Goal: Task Accomplishment & Management: Manage account settings

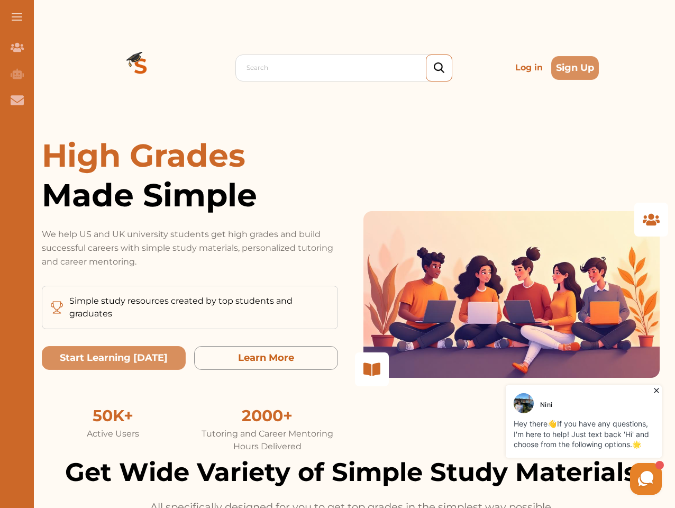
click at [338, 254] on p "We help US and UK university students get high grades and build successful care…" at bounding box center [190, 248] width 296 height 41
click at [17, 17] on span at bounding box center [17, 16] width 11 height 1
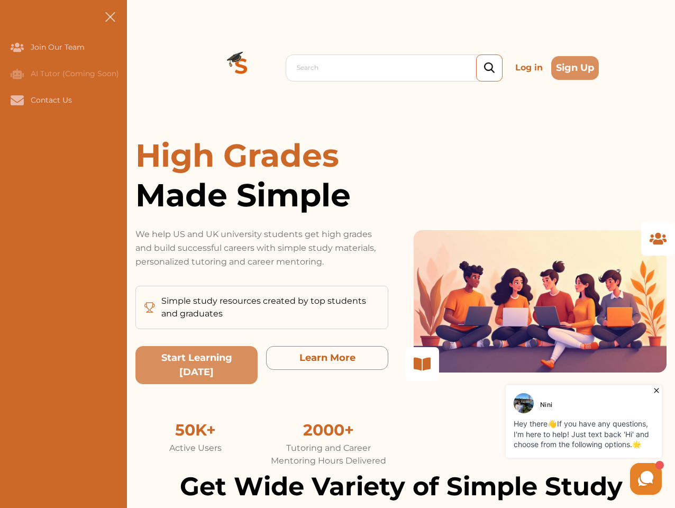
click at [17, 47] on icon "Join Our Team" at bounding box center [17, 47] width 13 height 9
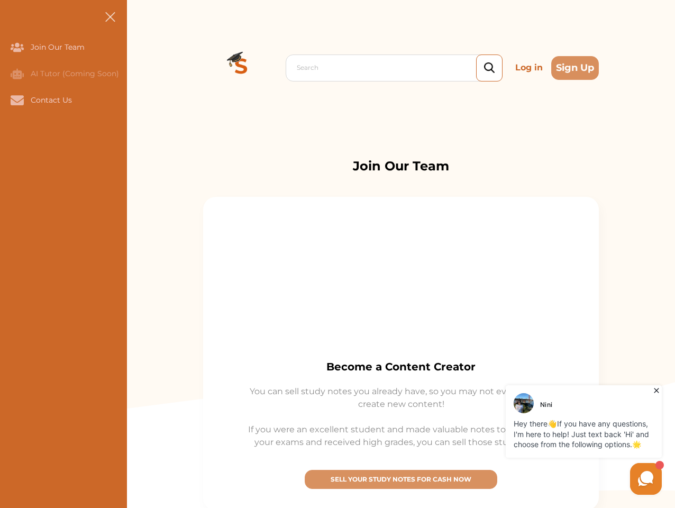
click at [17, 74] on icon "AI Tutor (Coming Soon)" at bounding box center [17, 73] width 13 height 11
click at [17, 100] on icon "Contact Us" at bounding box center [17, 100] width 13 height 10
click at [141, 68] on div "Search Log in Sign Up Search Log in Sign Up" at bounding box center [401, 67] width 548 height 135
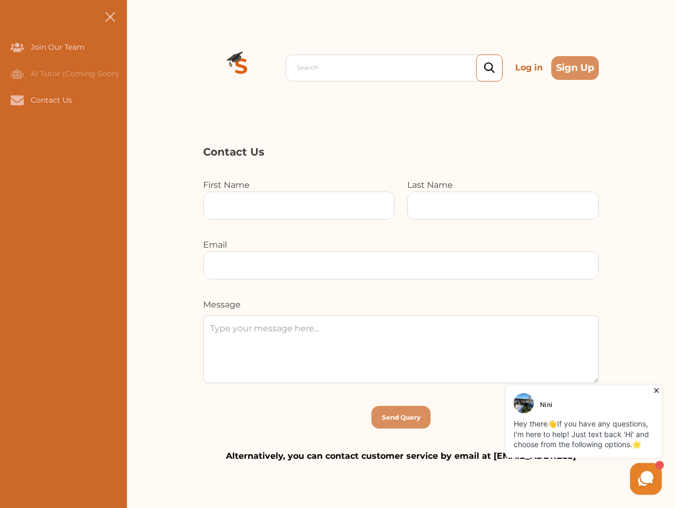
click at [529, 68] on p "Log in" at bounding box center [529, 67] width 36 height 21
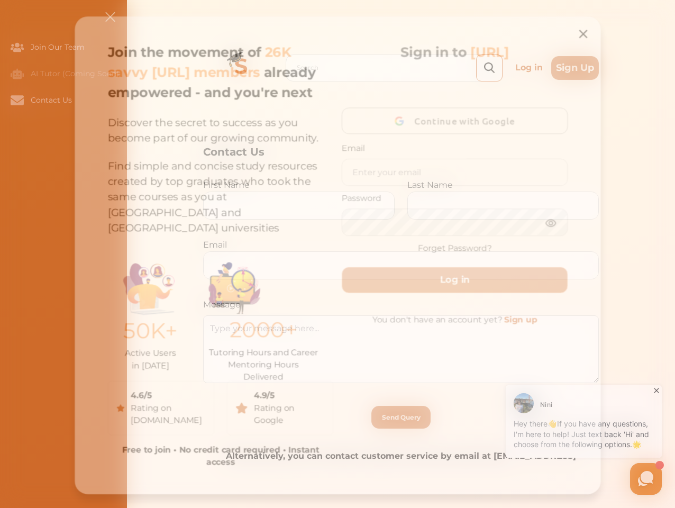
click at [575, 68] on div "Join the movement of 26K savvy [URL] members already empowered - and you're nex…" at bounding box center [338, 255] width 540 height 491
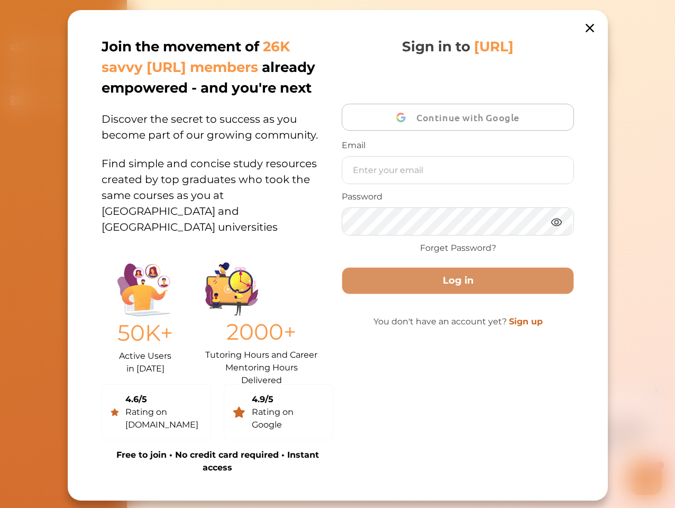
click at [114, 358] on div "50K+ Active Users in [DATE] 2000+ Tutoring Hours and Career Mentoring Hours Del…" at bounding box center [218, 316] width 232 height 120
